Goal: Navigation & Orientation: Find specific page/section

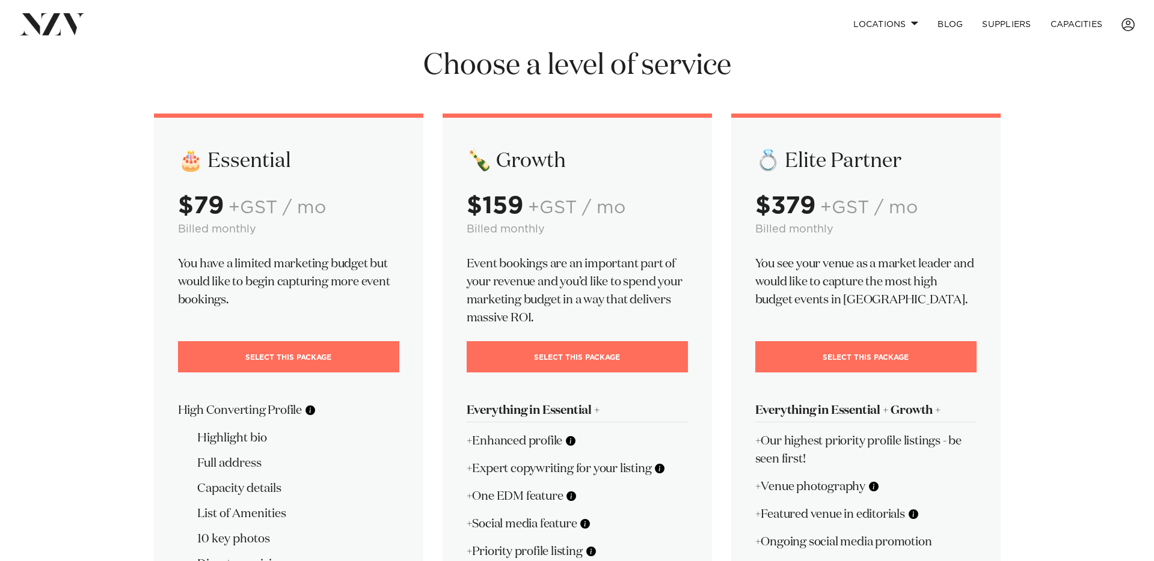
scroll to position [26, 0]
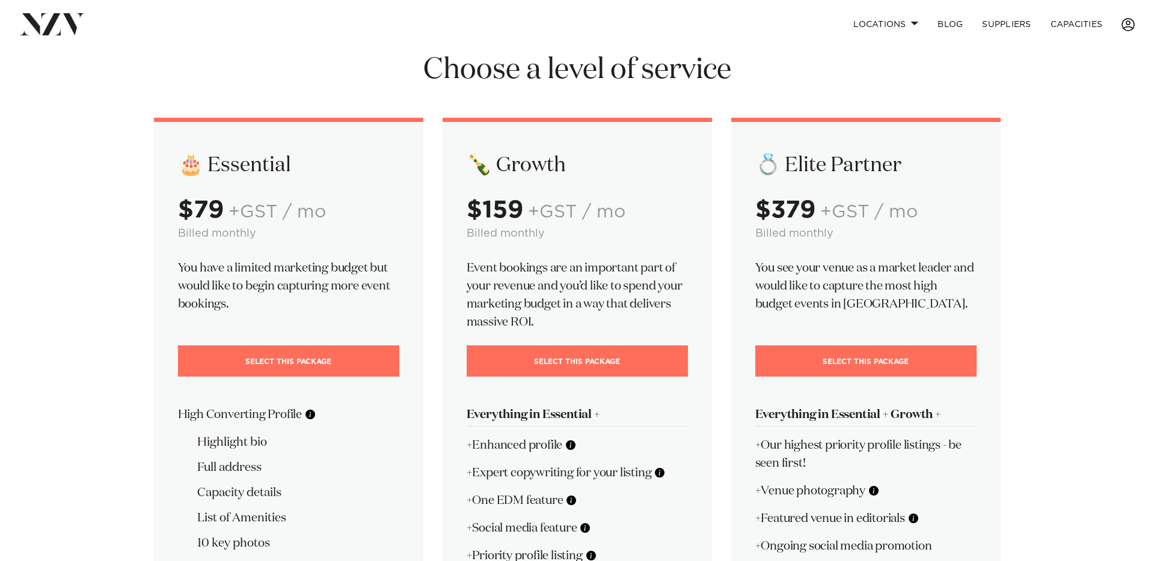
click at [1132, 26] on span at bounding box center [1127, 24] width 13 height 13
